Goal: Navigation & Orientation: Find specific page/section

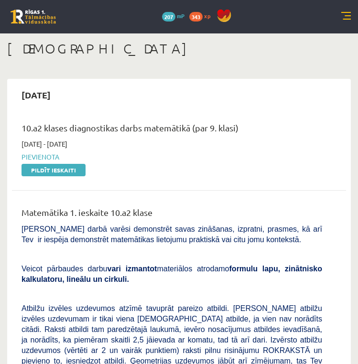
click at [29, 11] on link at bounding box center [33, 17] width 45 height 14
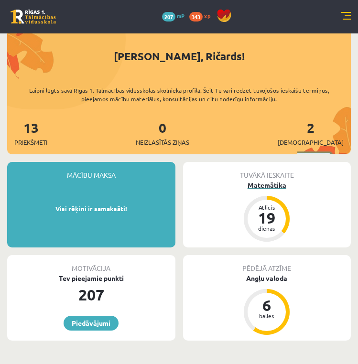
scroll to position [34, 0]
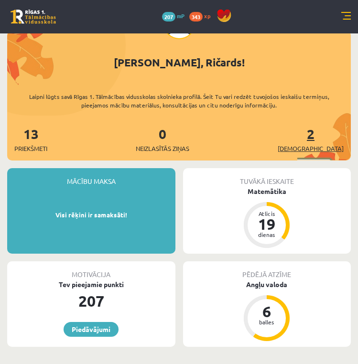
click at [321, 147] on span "[DEMOGRAPHIC_DATA]" at bounding box center [310, 149] width 66 height 10
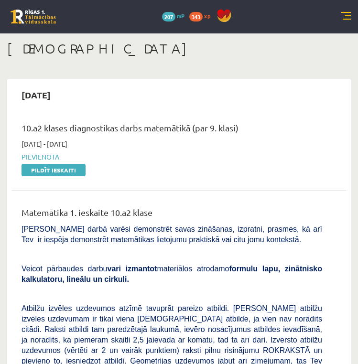
click at [31, 12] on link at bounding box center [33, 17] width 45 height 14
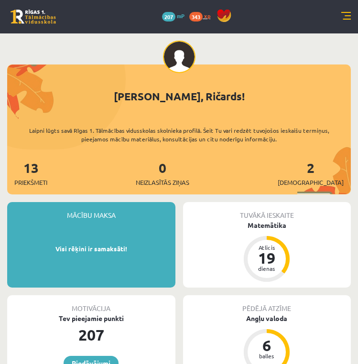
click at [208, 17] on span "xp" at bounding box center [207, 16] width 6 height 8
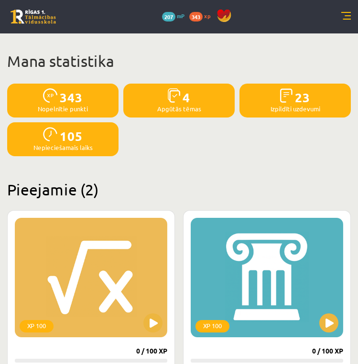
click at [47, 11] on link at bounding box center [33, 17] width 45 height 14
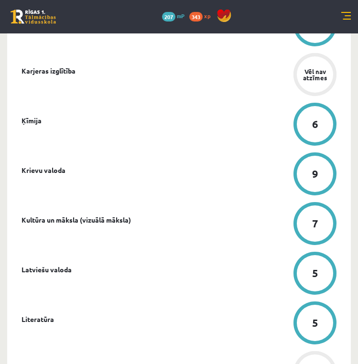
scroll to position [572, 0]
